Goal: Check status: Check status

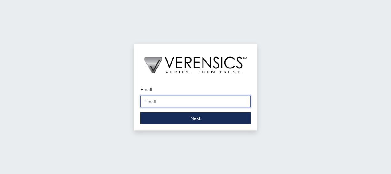
click at [148, 100] on input "Email" at bounding box center [196, 101] width 110 height 12
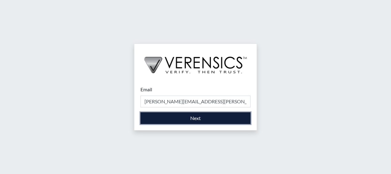
click at [196, 115] on button "Next" at bounding box center [196, 118] width 110 height 12
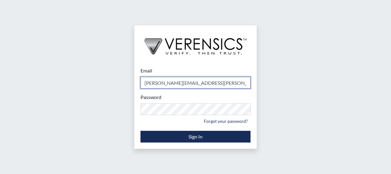
type input "[PERSON_NAME][EMAIL_ADDRESS][PERSON_NAME][DOMAIN_NAME]"
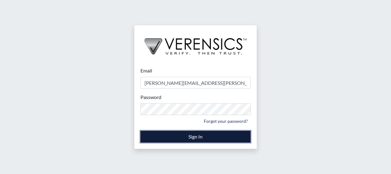
click at [176, 134] on button "Sign In" at bounding box center [196, 136] width 110 height 12
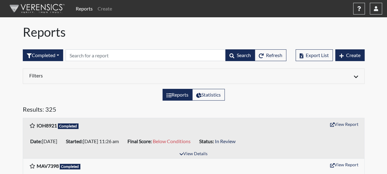
scroll to position [31, 0]
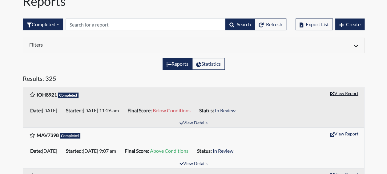
click at [337, 93] on button "View Report" at bounding box center [344, 93] width 34 height 10
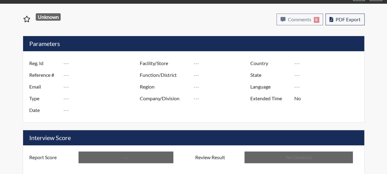
type input "IOH8921"
type input "50873"
type input "---"
type input "Corrections Pre-Employment"
type input "Aug 21, 2025"
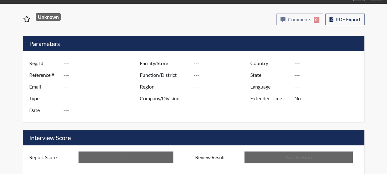
type input "Dodge SP"
type input "[GEOGRAPHIC_DATA]"
type input "[US_STATE]"
type input "English"
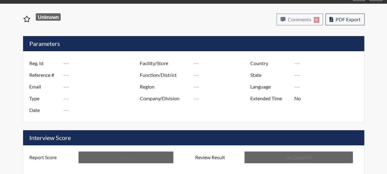
type input "Below Conditions"
type input "In Review"
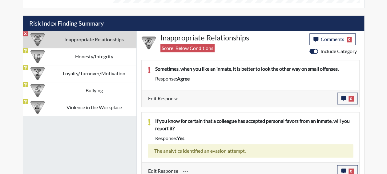
scroll to position [360, 0]
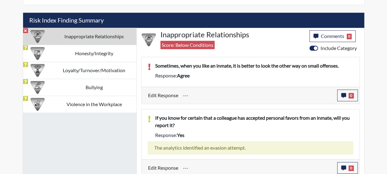
click at [178, 68] on div "Sometimes, when you like an inmate, it is better to look the other way on small…" at bounding box center [253, 67] width 207 height 10
drag, startPoint x: 179, startPoint y: 70, endPoint x: 179, endPoint y: 62, distance: 8.9
click at [179, 72] on span "agree" at bounding box center [183, 75] width 13 height 6
click at [201, 48] on div "Inappropriate Relationships Score: Below Conditions" at bounding box center [233, 41] width 154 height 22
click at [216, 76] on div "Response: agree" at bounding box center [253, 75] width 207 height 7
